Goal: Task Accomplishment & Management: Use online tool/utility

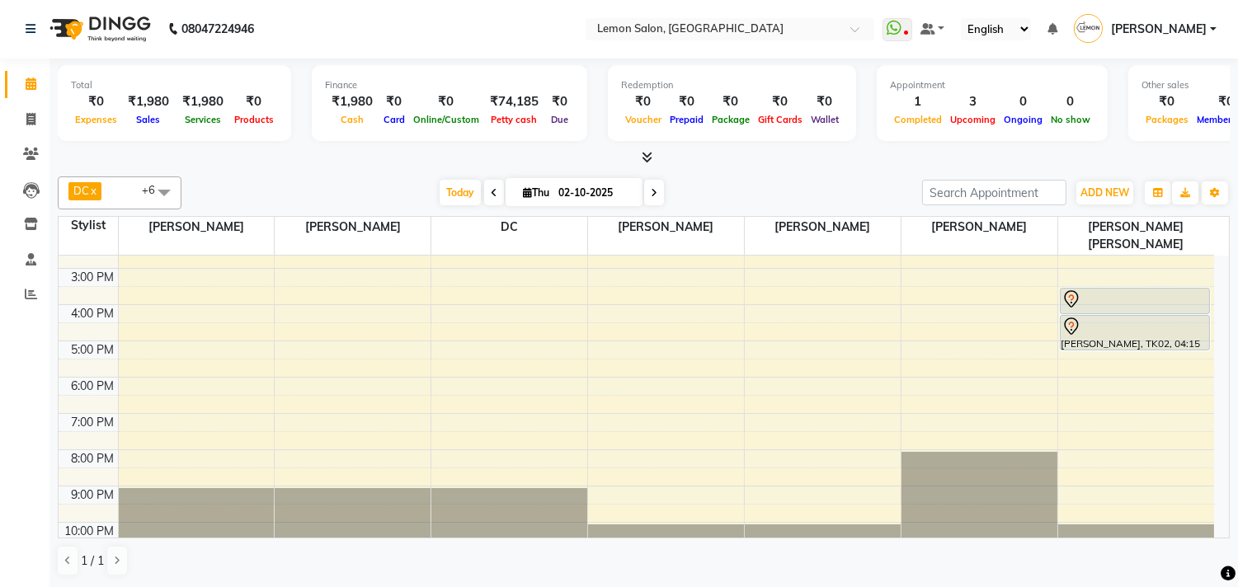
scroll to position [209, 0]
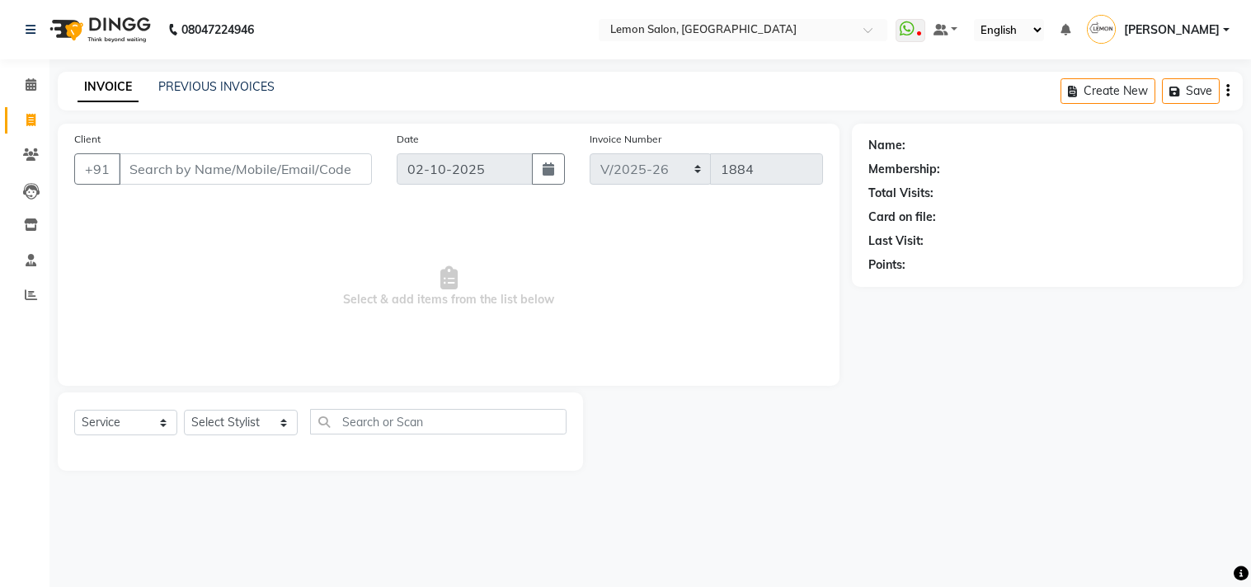
select select "569"
select select "service"
click at [163, 179] on input "Client" at bounding box center [245, 168] width 253 height 31
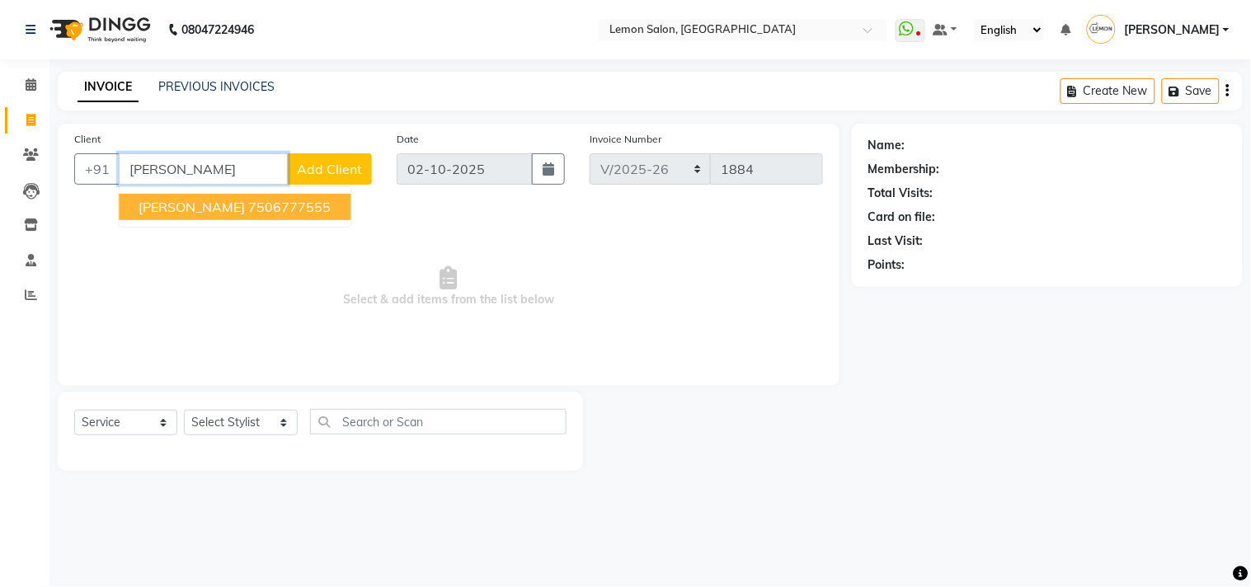
click at [169, 206] on span "[PERSON_NAME]" at bounding box center [192, 207] width 106 height 16
type input "7506777555"
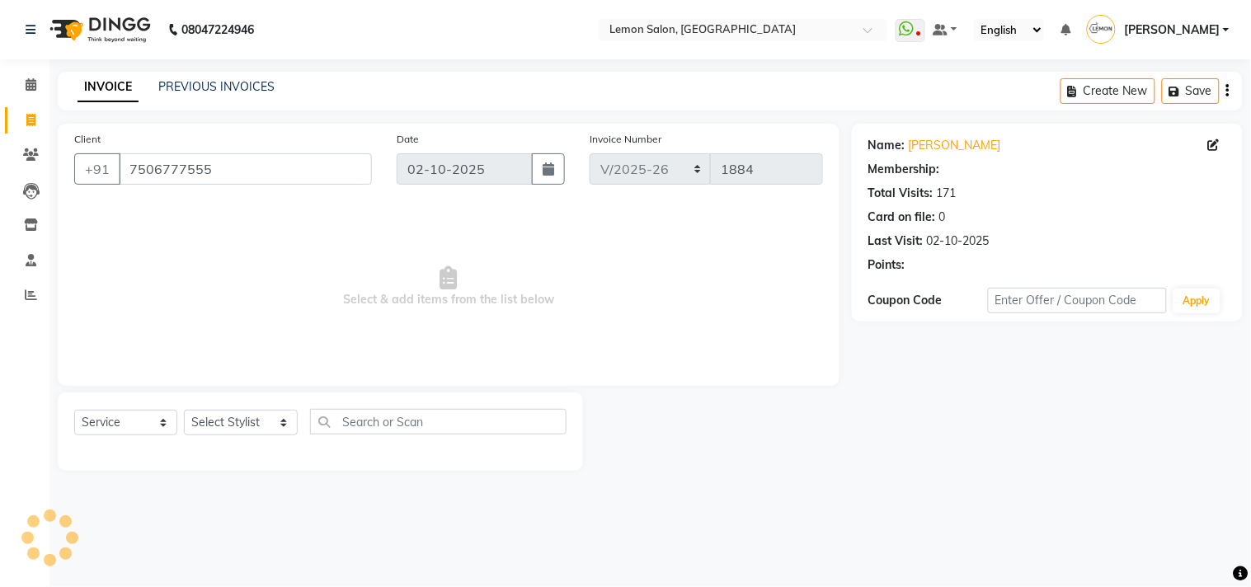
select select "1: Object"
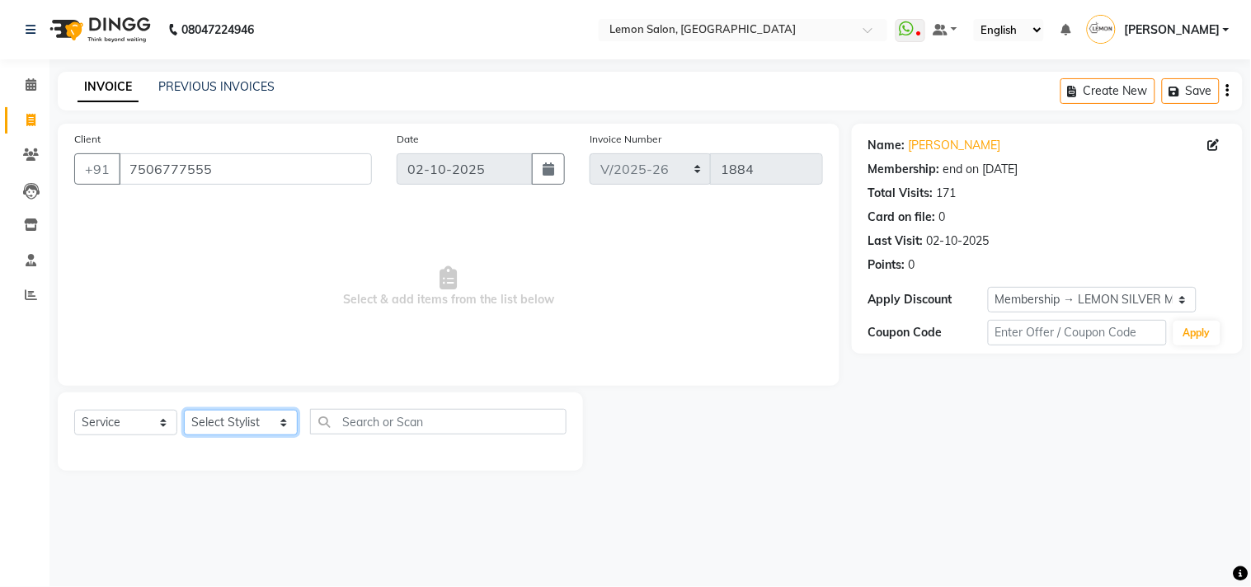
click at [203, 415] on select "Select Stylist Arun Arndive [PERSON_NAME] Danish [PERSON_NAME] [PERSON_NAME] [P…" at bounding box center [241, 423] width 114 height 26
select select "66497"
click at [184, 411] on select "Select Stylist Arun Arndive [PERSON_NAME] Danish [PERSON_NAME] [PERSON_NAME] [P…" at bounding box center [241, 423] width 114 height 26
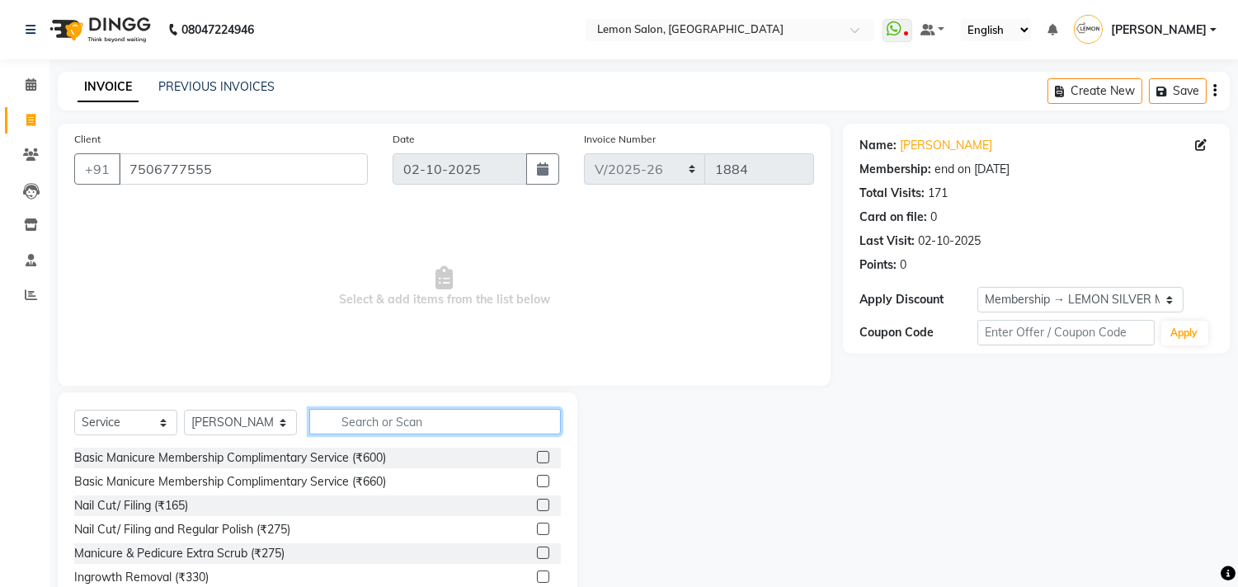
click at [400, 432] on input "text" at bounding box center [434, 422] width 251 height 26
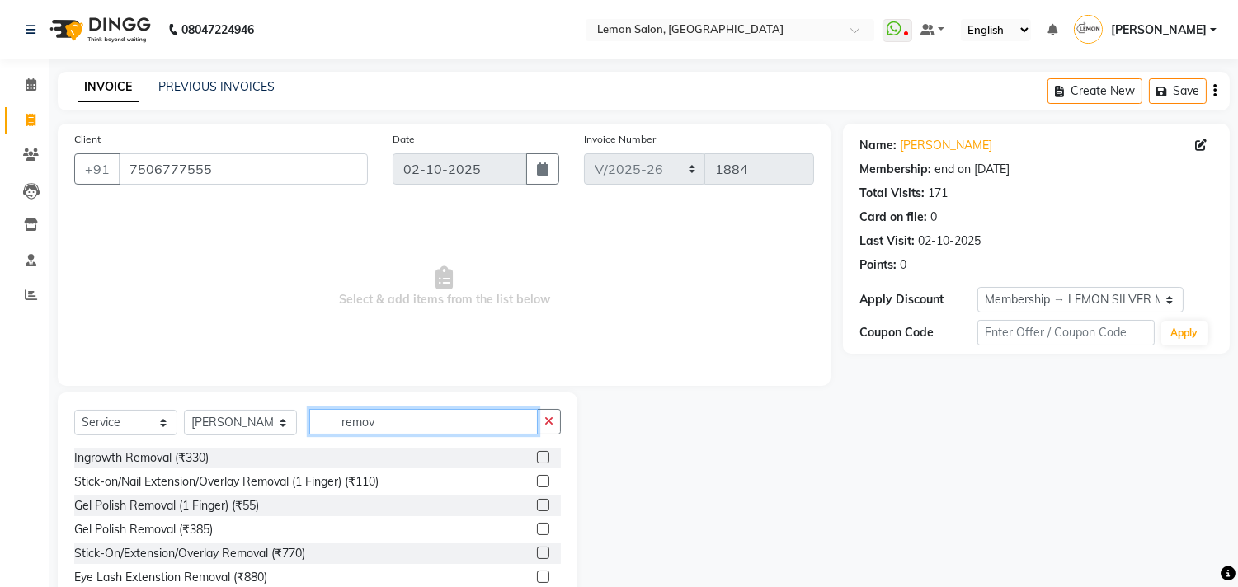
type input "remov"
click at [538, 524] on label at bounding box center [543, 529] width 12 height 12
click at [538, 524] on input "checkbox" at bounding box center [542, 529] width 11 height 11
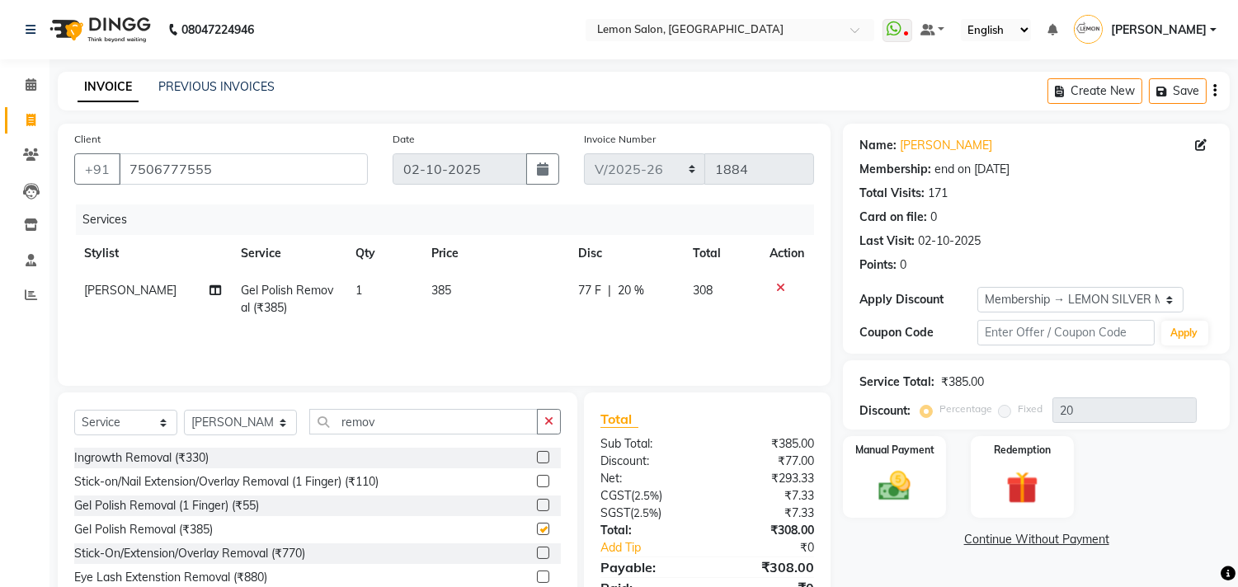
checkbox input "false"
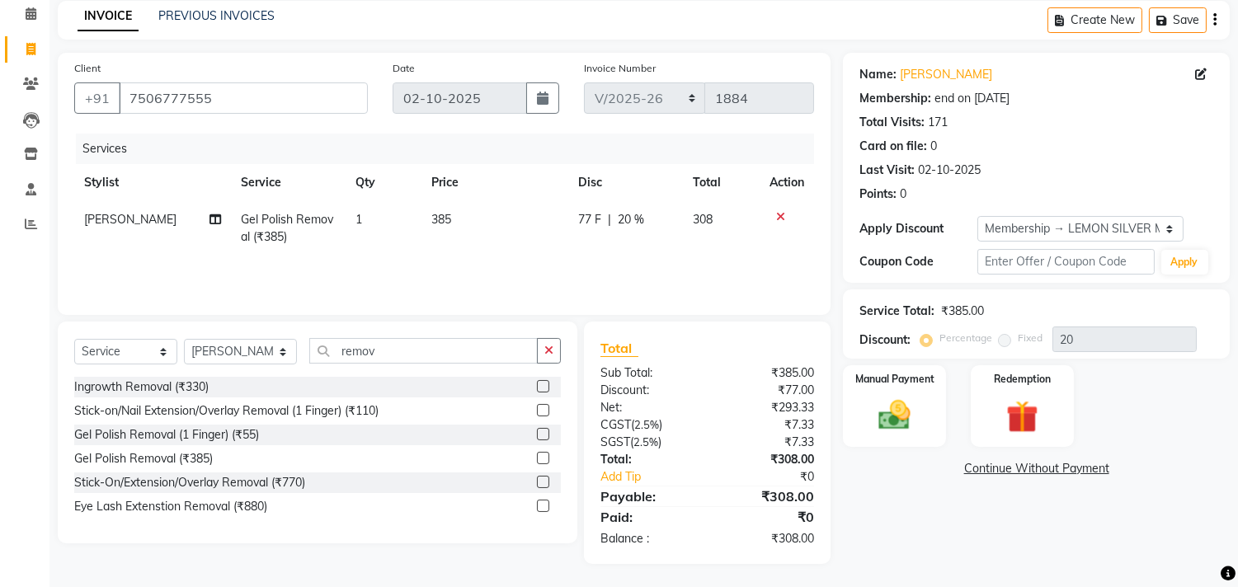
scroll to position [72, 0]
click at [875, 399] on img at bounding box center [894, 415] width 54 height 39
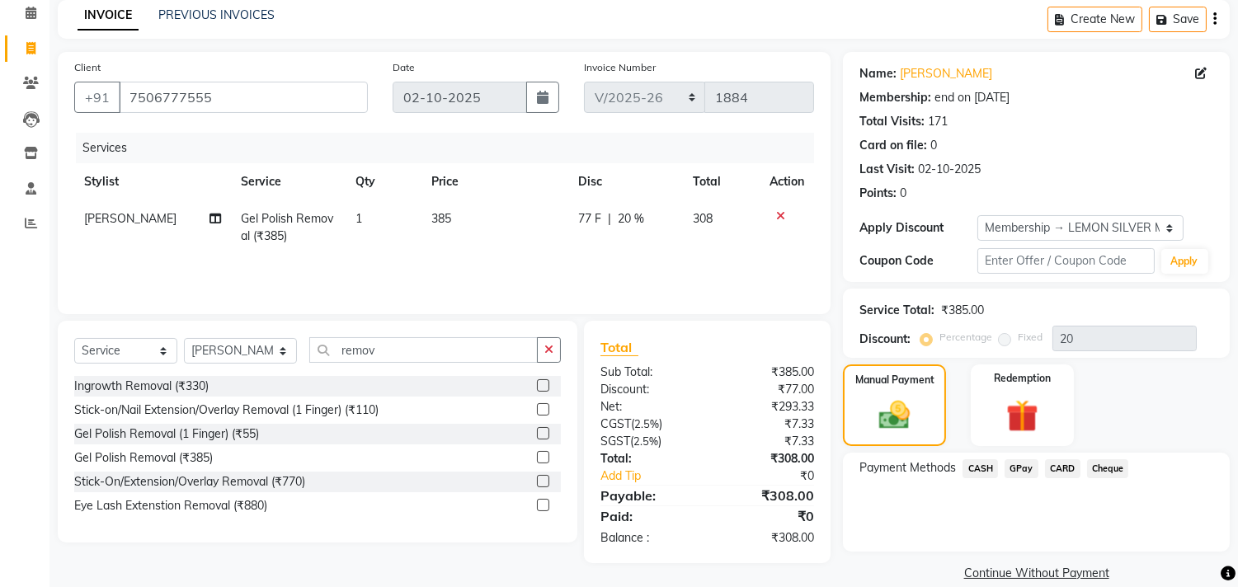
click at [1027, 462] on span "GPay" at bounding box center [1021, 468] width 34 height 19
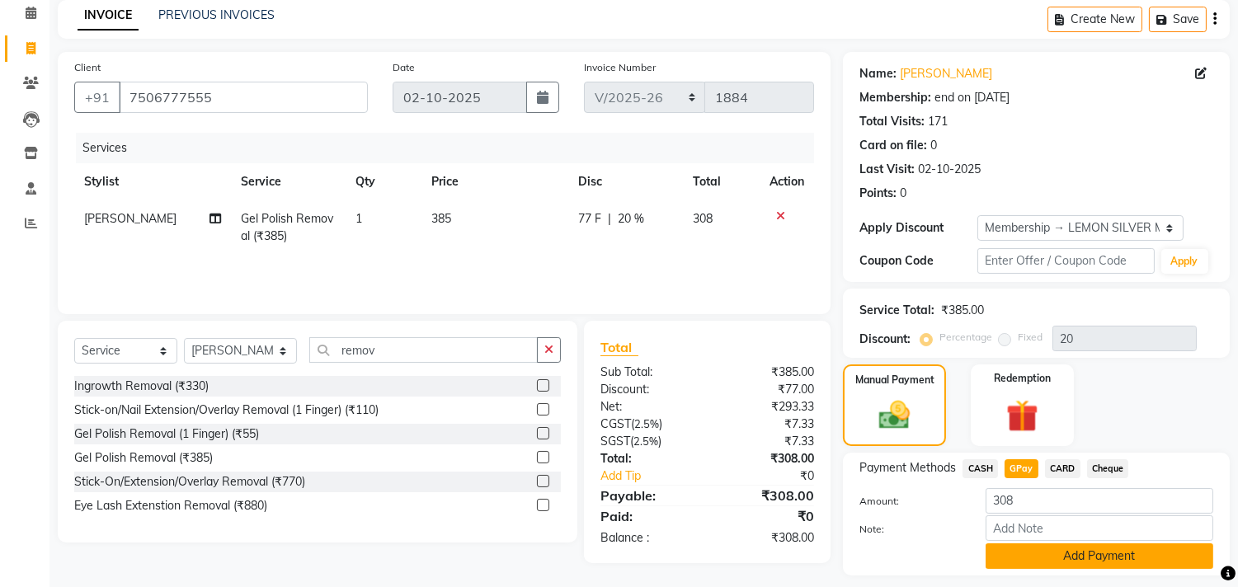
click at [1016, 565] on button "Add Payment" at bounding box center [1099, 556] width 228 height 26
